Goal: Check status: Check status

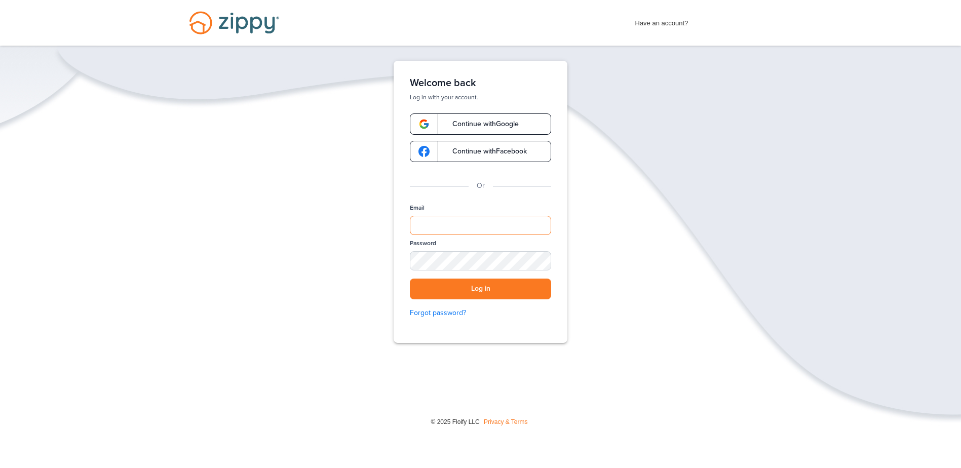
click at [502, 225] on input "Email" at bounding box center [480, 225] width 141 height 19
type input "**********"
click at [410, 279] on button "Log in" at bounding box center [480, 289] width 141 height 21
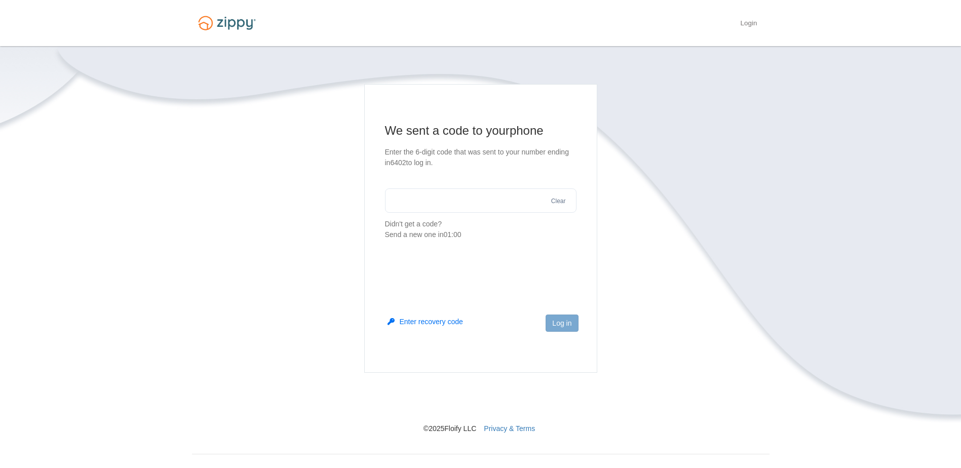
click at [494, 209] on input "text" at bounding box center [480, 200] width 191 height 24
click at [481, 202] on input "text" at bounding box center [480, 200] width 191 height 24
type input "******"
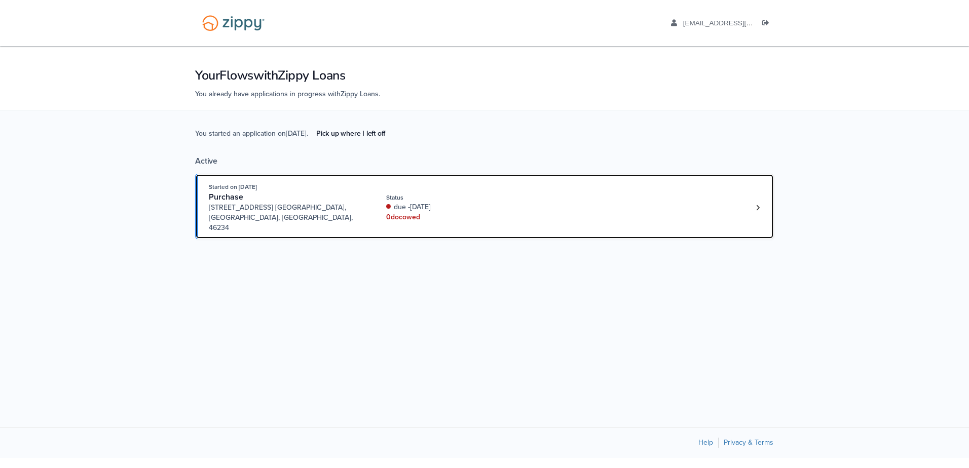
click at [491, 194] on div "Status" at bounding box center [453, 197] width 135 height 9
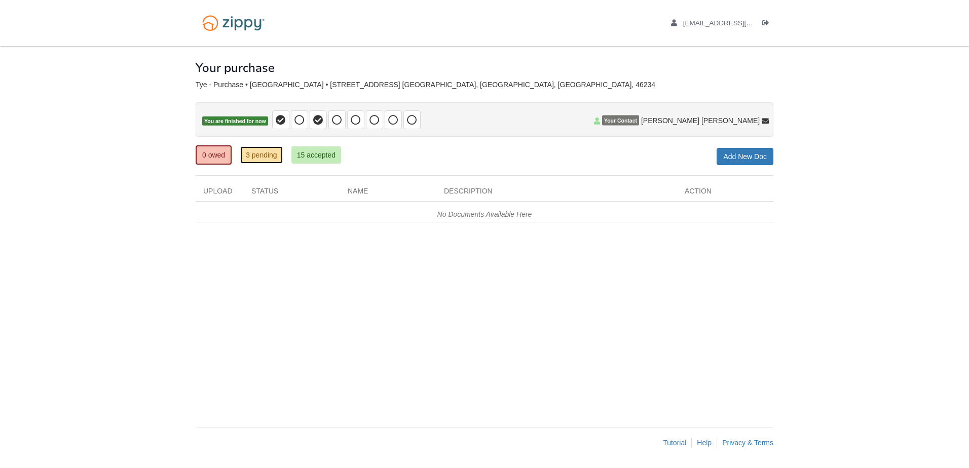
click at [262, 156] on link "3 pending" at bounding box center [261, 154] width 43 height 17
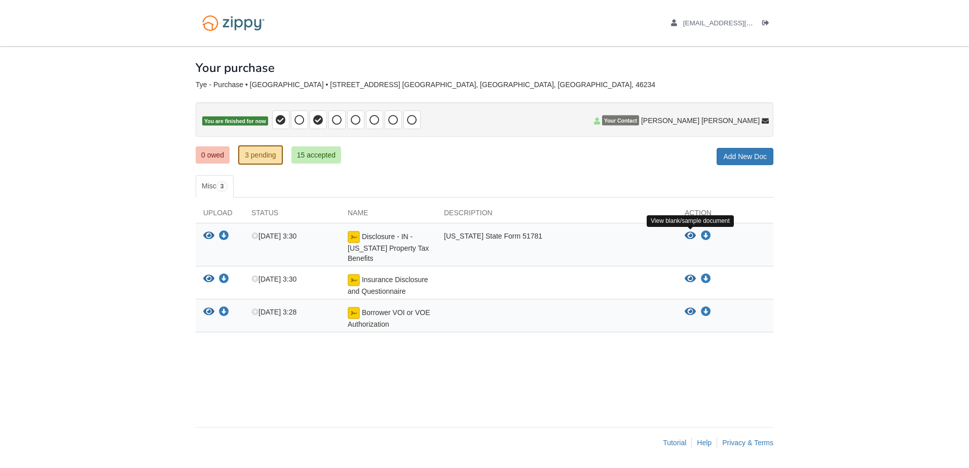
click at [688, 236] on icon "View Disclosure - IN - Indiana Property Tax Benefits" at bounding box center [689, 236] width 11 height 10
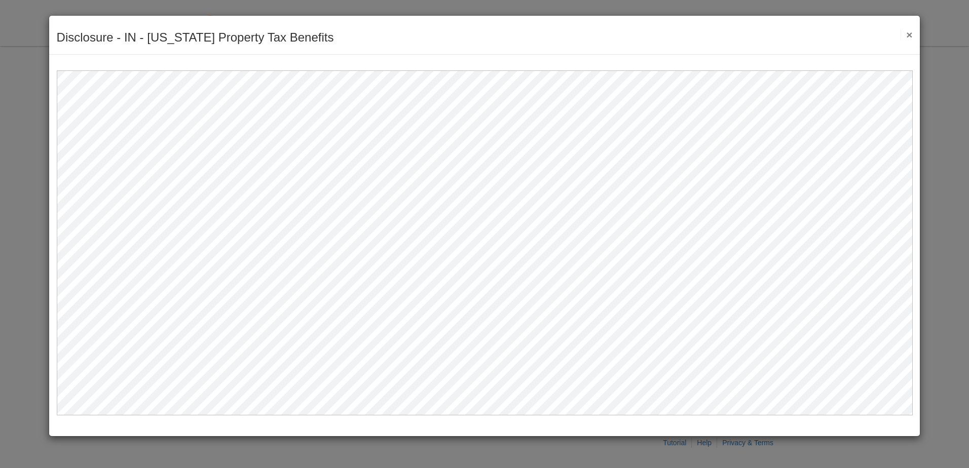
click at [908, 31] on button "×" at bounding box center [906, 34] width 12 height 11
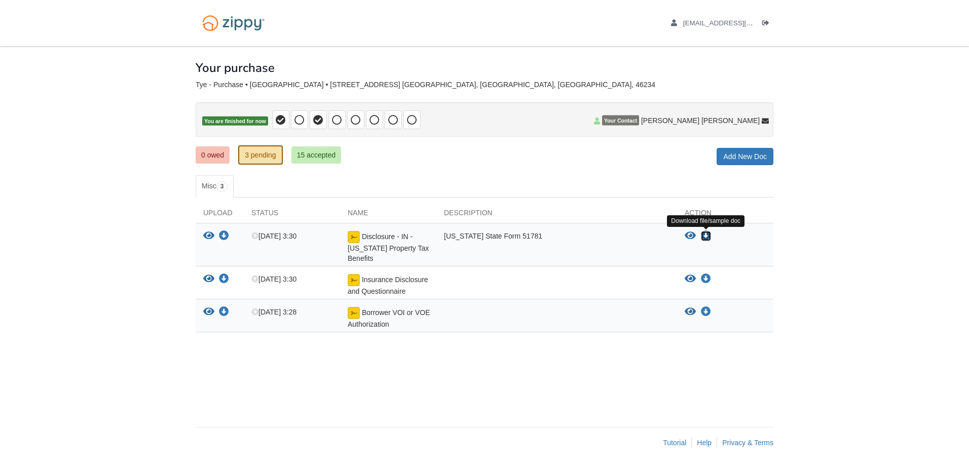
click at [707, 233] on icon "Download Disclosure - IN - Indiana Property Tax Benefits" at bounding box center [706, 236] width 10 height 10
click at [369, 237] on span "Disclosure - IN - [US_STATE] Property Tax Benefits" at bounding box center [388, 248] width 81 height 30
click at [708, 278] on icon "Download Insurance Disclosure and Questionnaire" at bounding box center [706, 279] width 10 height 10
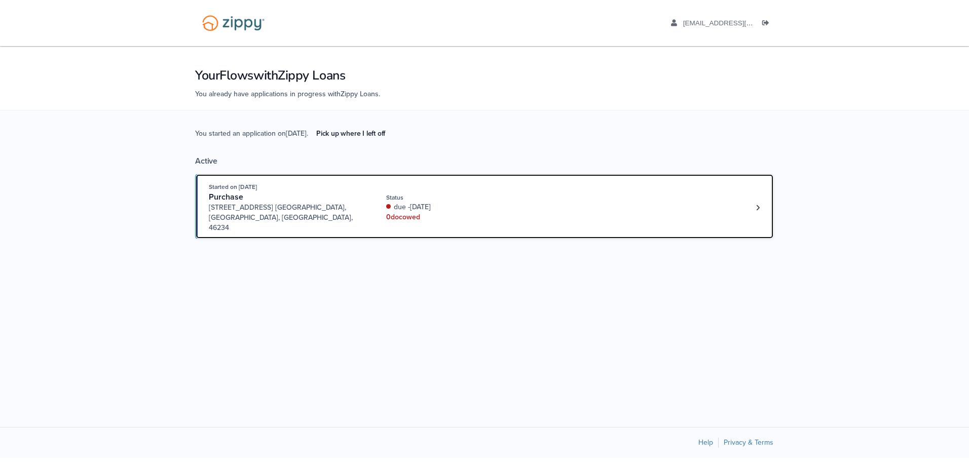
click at [455, 202] on div "due -1 day ago" at bounding box center [453, 207] width 135 height 10
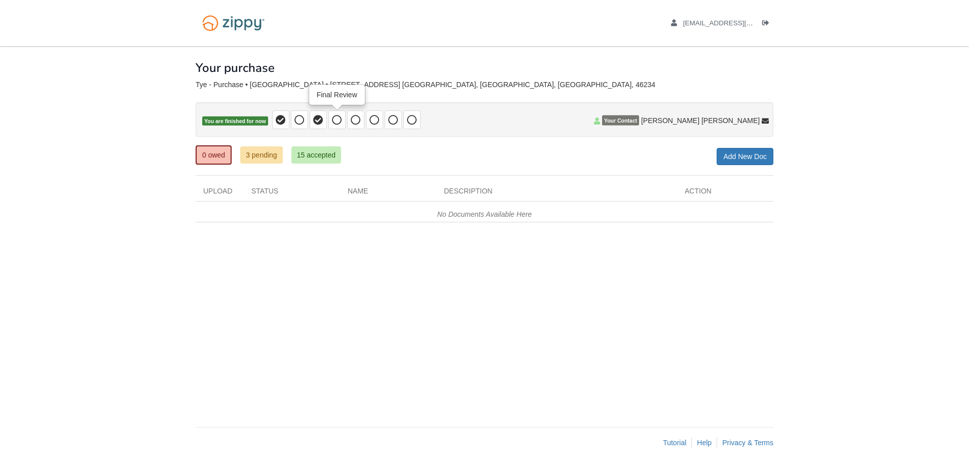
click at [333, 120] on icon at bounding box center [337, 120] width 10 height 10
click at [298, 121] on icon at bounding box center [299, 120] width 10 height 10
click at [314, 121] on icon at bounding box center [318, 120] width 10 height 10
click at [314, 152] on link "15 accepted" at bounding box center [316, 154] width 50 height 17
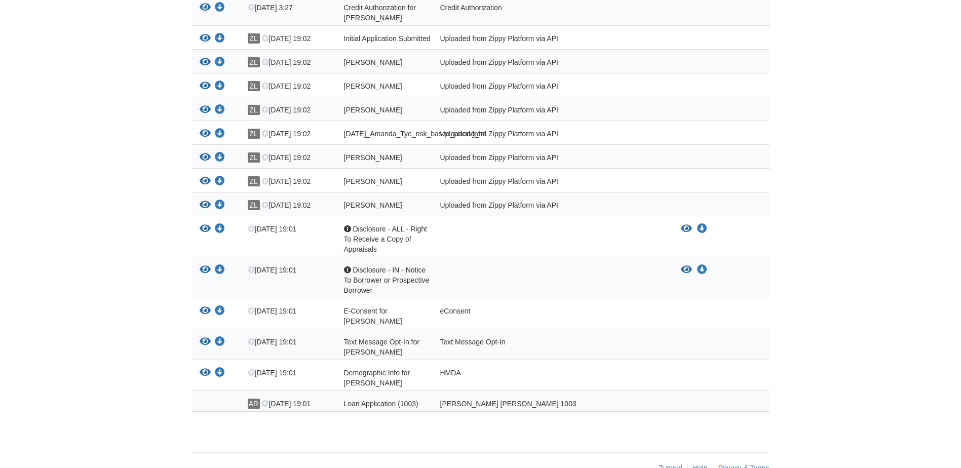
scroll to position [254, 0]
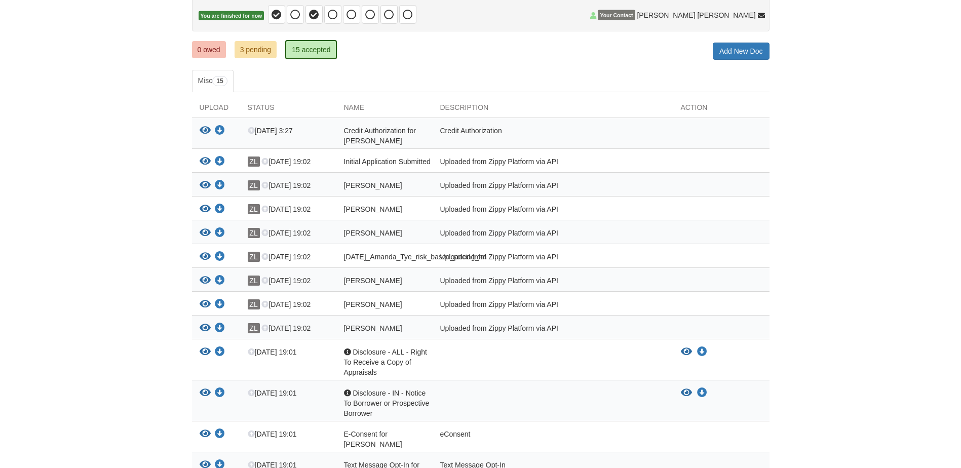
scroll to position [0, 0]
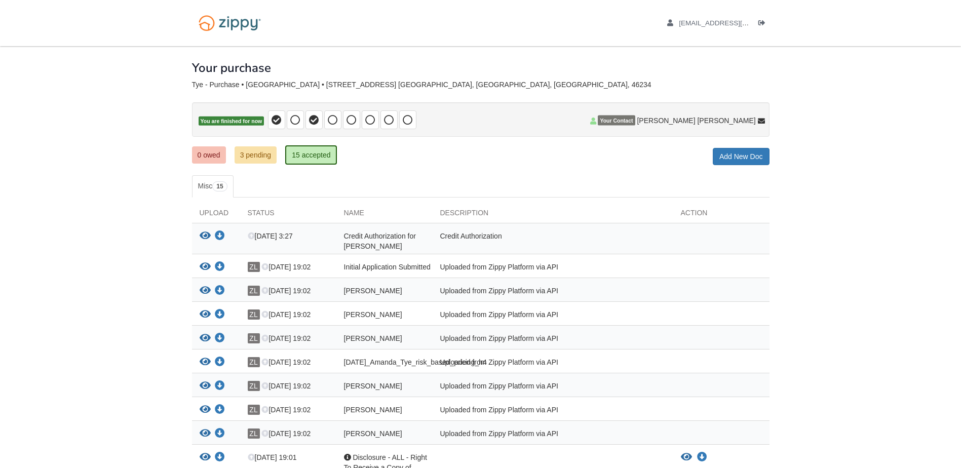
click at [635, 117] on span "Your Contact" at bounding box center [616, 121] width 37 height 10
click at [596, 120] on icon at bounding box center [593, 121] width 6 height 7
click at [760, 21] on icon "Log out" at bounding box center [761, 23] width 7 height 7
